Goal: Transaction & Acquisition: Book appointment/travel/reservation

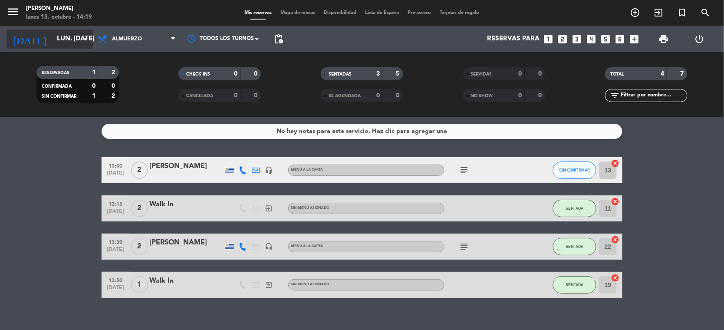
click at [84, 37] on icon "arrow_drop_down" at bounding box center [86, 39] width 10 height 10
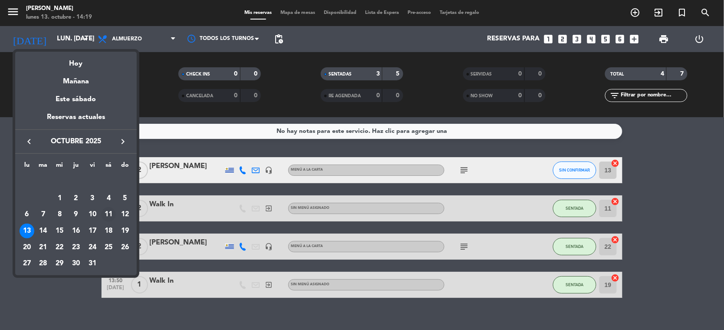
click at [108, 216] on div "11" at bounding box center [108, 214] width 15 height 15
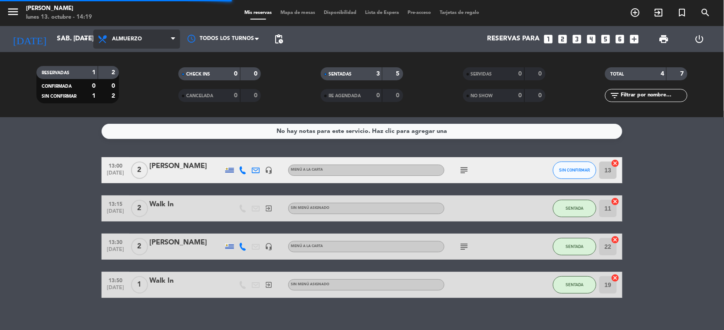
click at [172, 36] on icon at bounding box center [173, 39] width 4 height 7
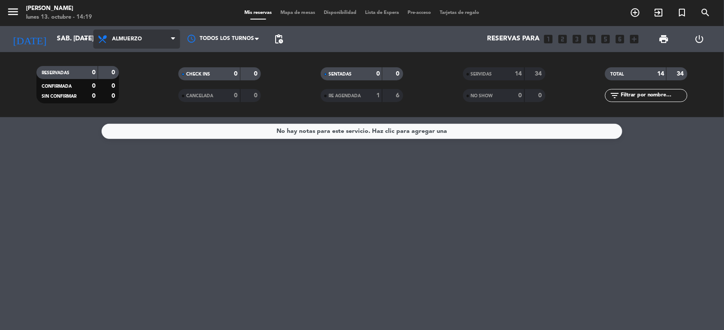
click at [173, 36] on icon at bounding box center [173, 39] width 4 height 7
click at [120, 96] on div "menu [PERSON_NAME] lunes 13. octubre - 14:20 Mis reservas Mapa de mesas Disponi…" at bounding box center [362, 58] width 724 height 117
click at [485, 75] on span "SERVIDAS" at bounding box center [481, 74] width 21 height 4
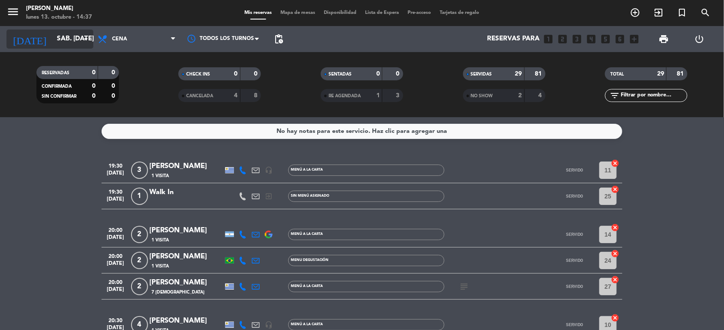
click at [89, 37] on icon "arrow_drop_down" at bounding box center [86, 39] width 10 height 10
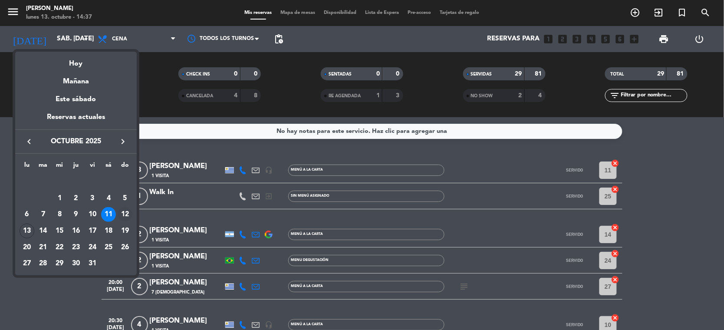
click at [124, 211] on div "12" at bounding box center [125, 214] width 15 height 15
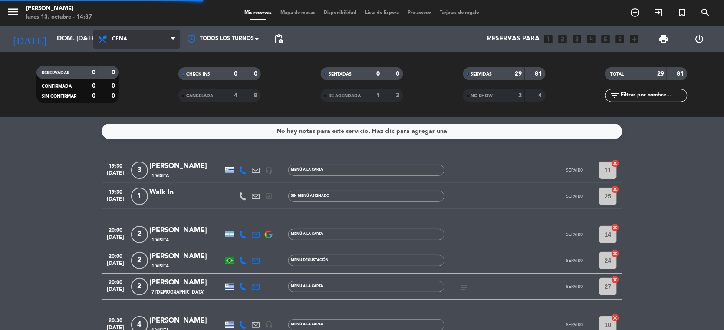
click at [172, 37] on icon at bounding box center [173, 39] width 4 height 7
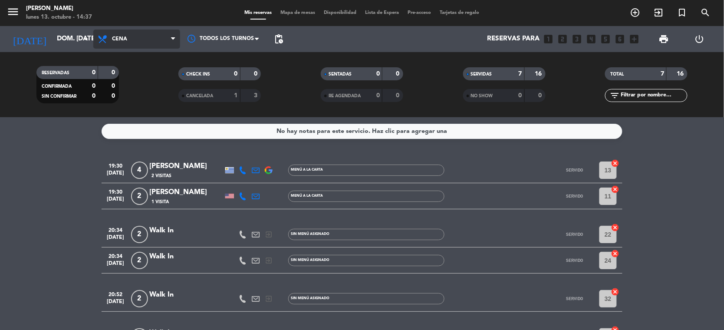
click at [171, 36] on icon at bounding box center [173, 39] width 4 height 7
click at [131, 82] on div "menu [PERSON_NAME] lunes 13. octubre - 14:37 Mis reservas Mapa de mesas Disponi…" at bounding box center [362, 58] width 724 height 117
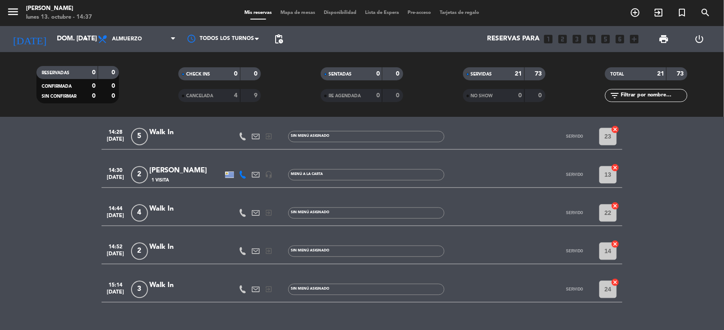
scroll to position [539, 0]
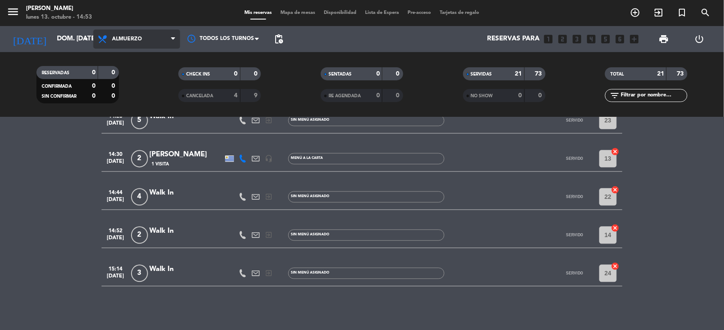
click at [173, 39] on icon at bounding box center [173, 39] width 4 height 7
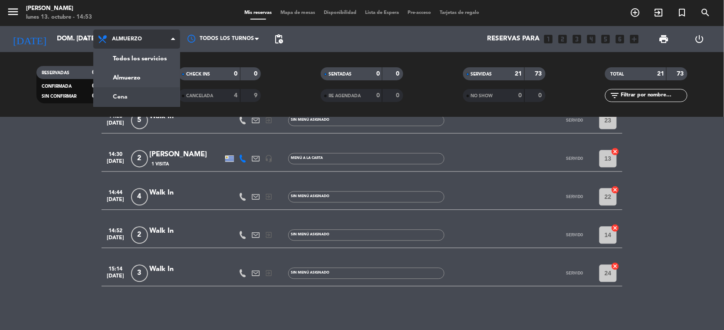
click at [134, 97] on div "menu [PERSON_NAME] lunes 13. octubre - 14:53 Mis reservas Mapa de mesas Disponi…" at bounding box center [362, 58] width 724 height 117
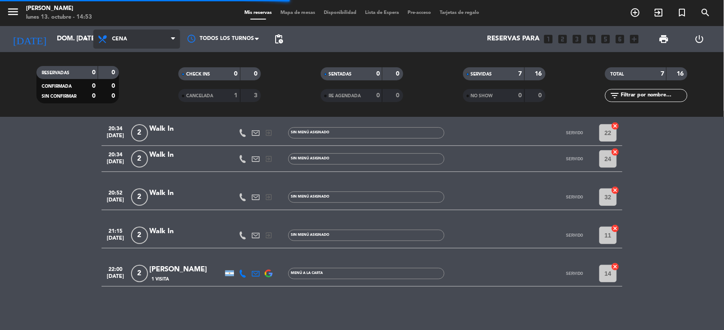
scroll to position [101, 0]
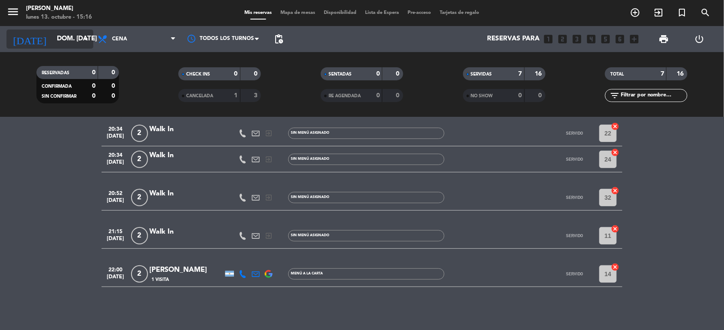
click at [82, 38] on icon "arrow_drop_down" at bounding box center [86, 39] width 10 height 10
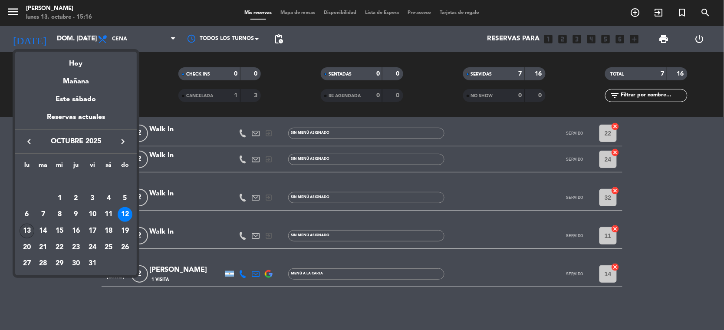
click at [23, 231] on div "13" at bounding box center [27, 230] width 15 height 15
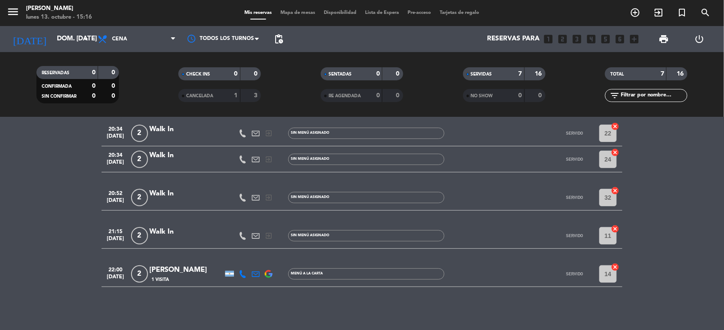
type input "lun. [DATE]"
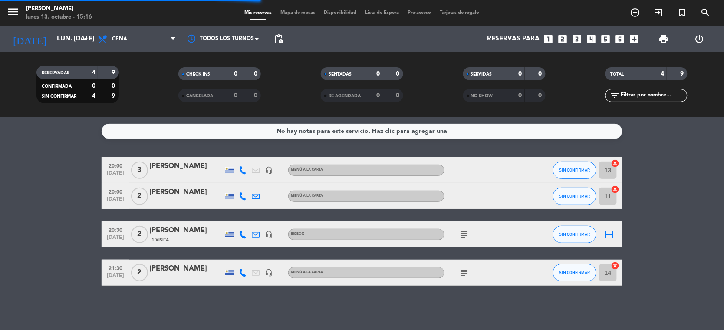
scroll to position [0, 0]
click at [562, 36] on icon "looks_two" at bounding box center [562, 38] width 11 height 11
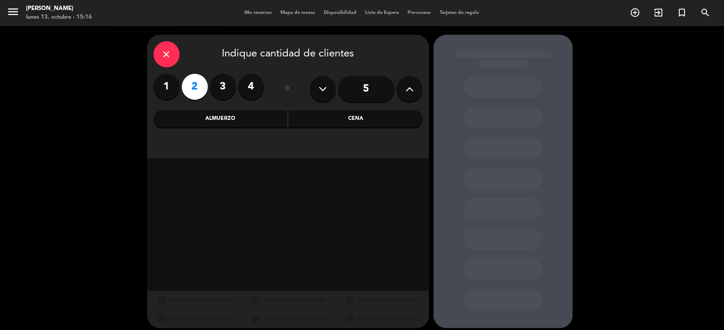
click at [317, 120] on div "Cena" at bounding box center [356, 118] width 134 height 17
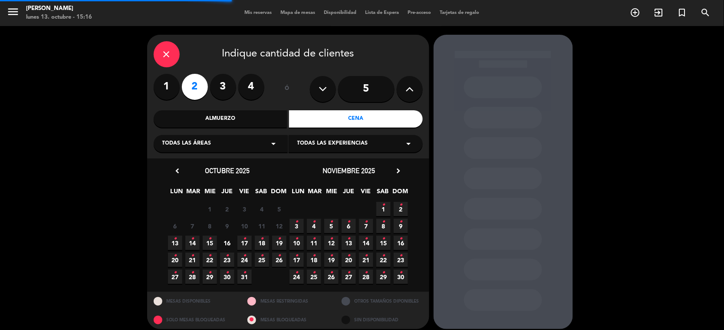
click at [279, 141] on div "Todas las áreas arrow_drop_down" at bounding box center [221, 143] width 134 height 17
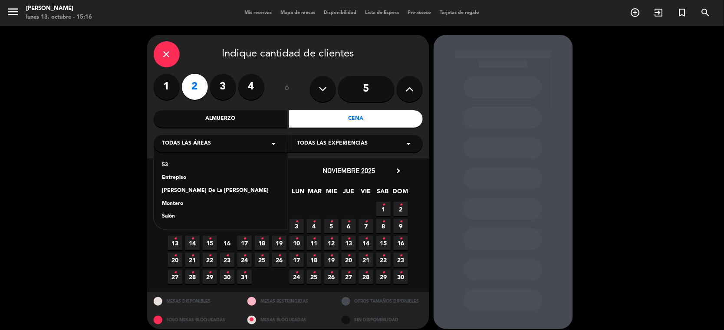
click at [170, 215] on div "Salón" at bounding box center [220, 216] width 117 height 9
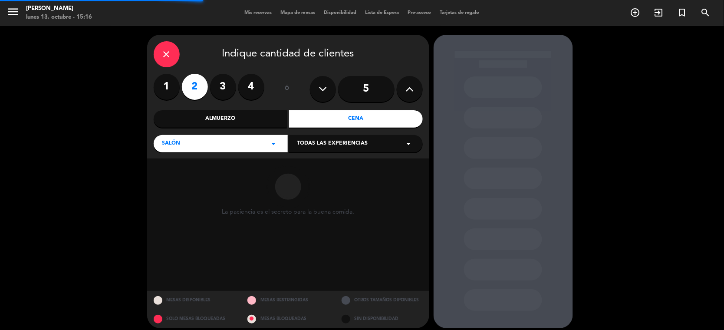
click at [411, 144] on icon "arrow_drop_down" at bounding box center [409, 143] width 10 height 10
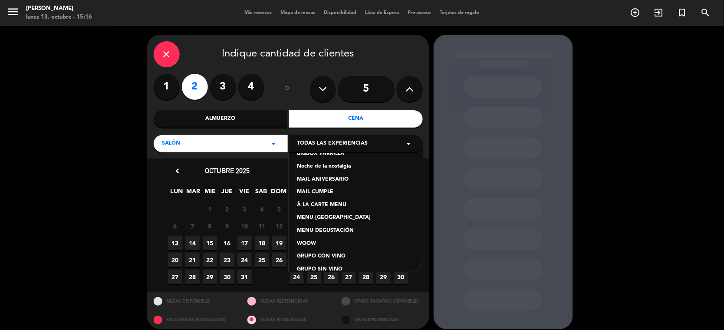
scroll to position [108, 0]
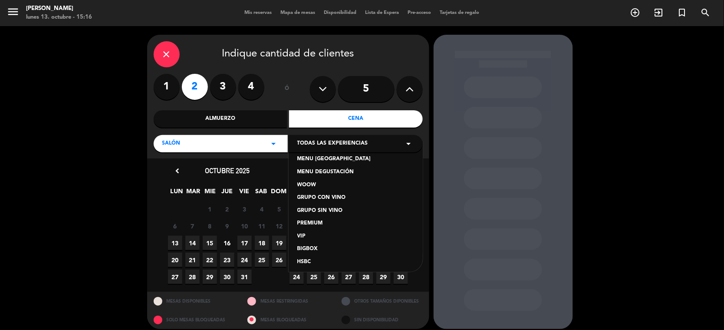
click at [314, 187] on div "WOOW" at bounding box center [355, 185] width 117 height 9
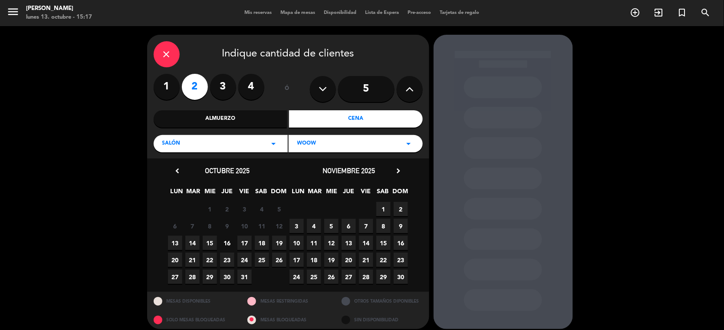
click at [178, 242] on span "13" at bounding box center [175, 243] width 14 height 14
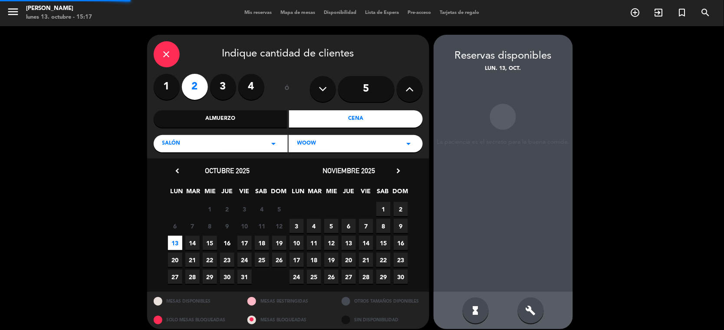
scroll to position [7, 0]
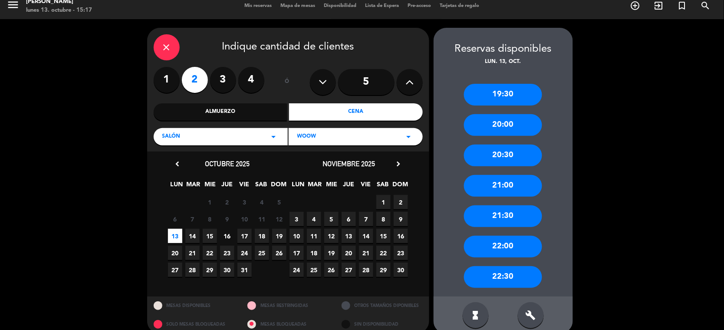
click at [517, 120] on div "20:00" at bounding box center [503, 125] width 78 height 22
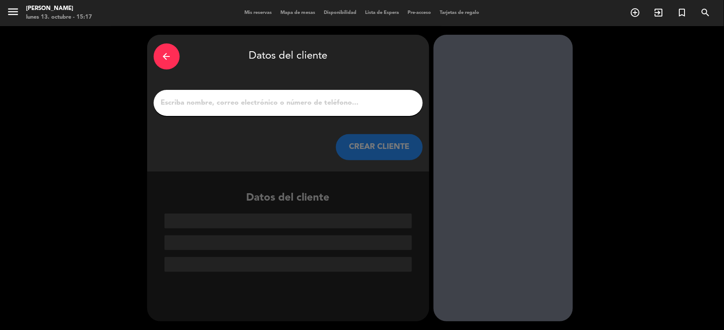
click at [216, 94] on div at bounding box center [288, 103] width 269 height 26
click at [217, 108] on input "1" at bounding box center [288, 103] width 256 height 12
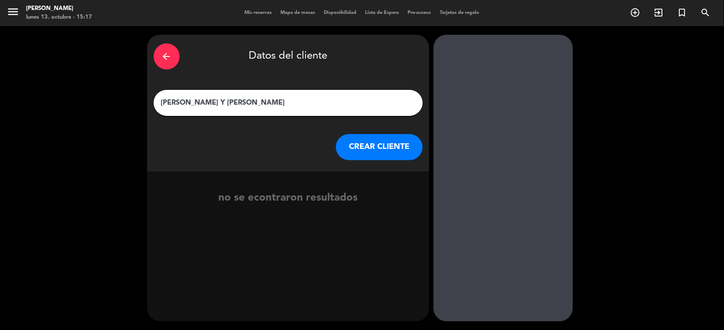
type input "[PERSON_NAME] Y [PERSON_NAME]"
click at [391, 148] on button "CREAR CLIENTE" at bounding box center [379, 147] width 87 height 26
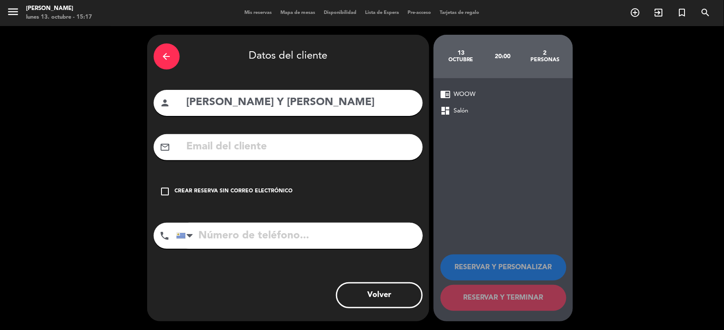
click at [161, 191] on icon "check_box_outline_blank" at bounding box center [165, 191] width 10 height 10
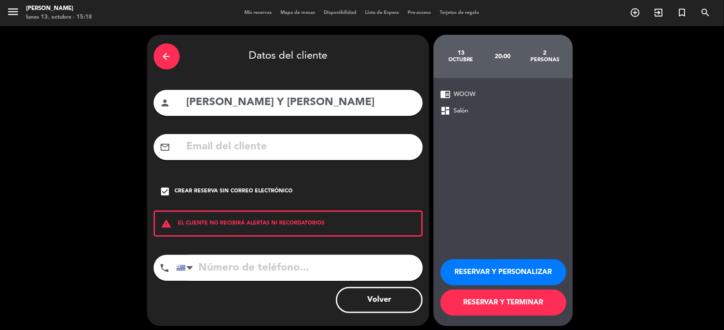
click at [204, 273] on input "tel" at bounding box center [299, 268] width 246 height 26
paste input "[PHONE_NUMBER]"
type input "[PHONE_NUMBER]"
click at [542, 278] on button "RESERVAR Y PERSONALIZAR" at bounding box center [503, 272] width 126 height 26
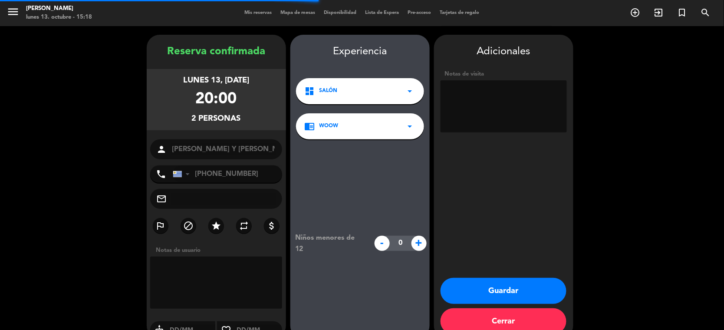
scroll to position [17, 0]
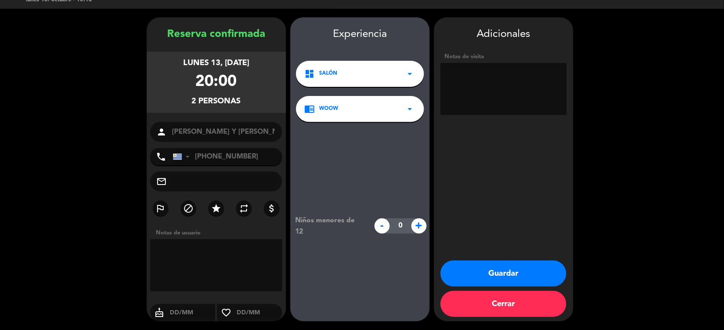
click at [472, 79] on textarea at bounding box center [503, 89] width 126 height 52
paste textarea "72TLOE"
type textarea "72TLOEC VIENEN CON UN FRA1344"
click at [520, 268] on button "Guardar" at bounding box center [503, 273] width 126 height 26
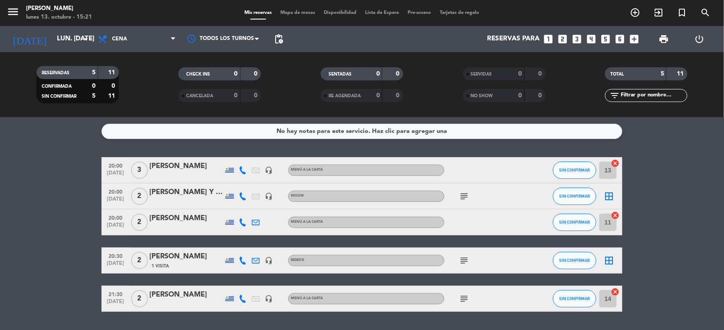
click at [463, 257] on icon "subject" at bounding box center [464, 260] width 10 height 10
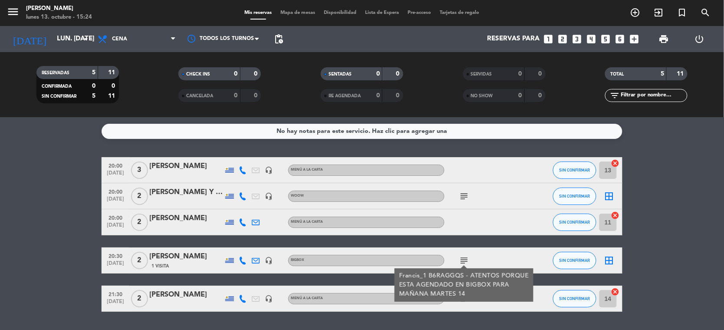
click at [675, 177] on bookings-row "20:00 [DATE] 3 [PERSON_NAME] headset_mic MENÚ A LA CARTA SIN CONFIRMAR 13 cance…" at bounding box center [362, 234] width 724 height 154
